Goal: Contribute content: Add original content to the website for others to see

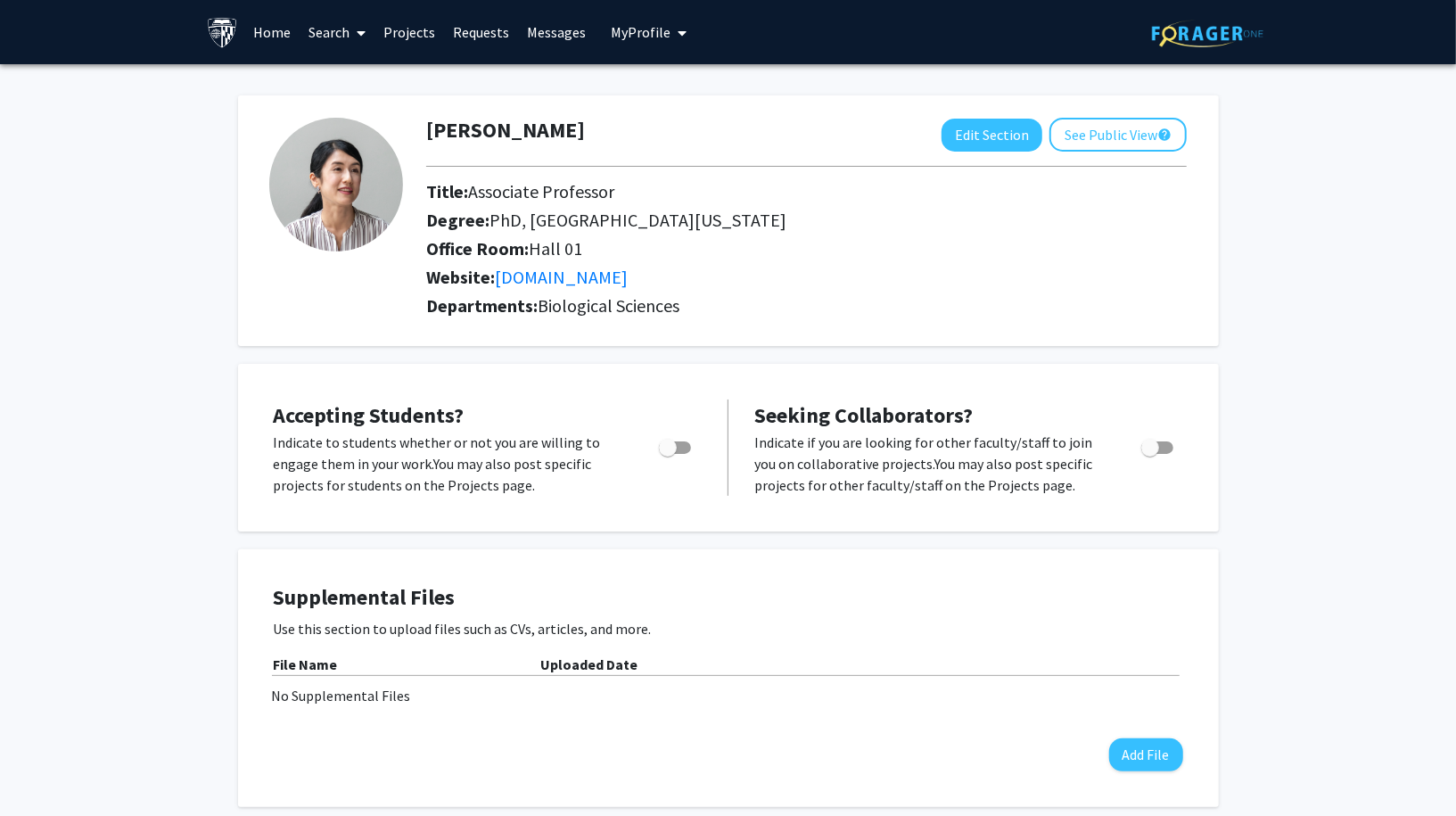
click at [275, 39] on link "Home" at bounding box center [272, 32] width 55 height 63
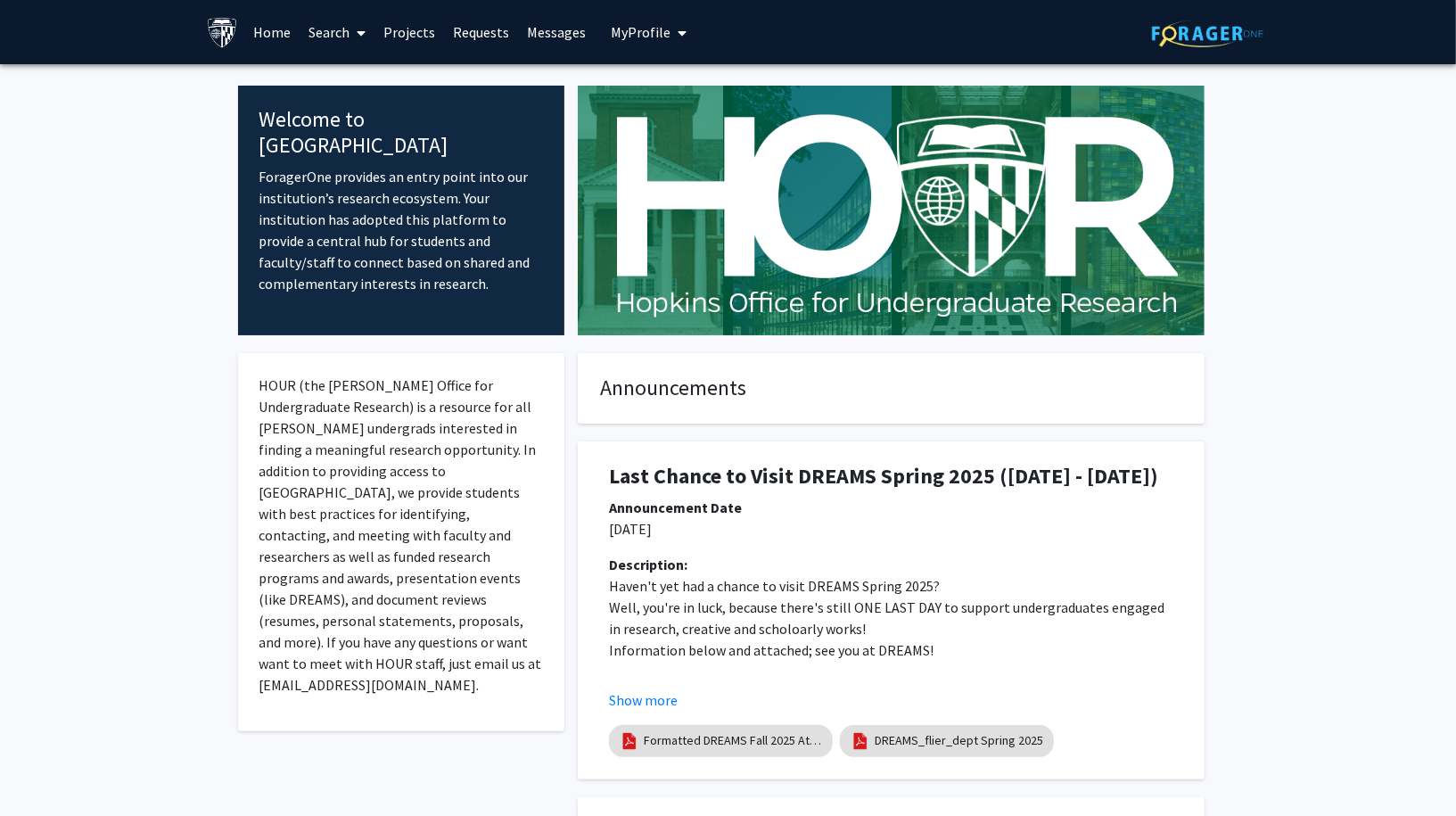
click at [351, 40] on span at bounding box center [357, 33] width 16 height 63
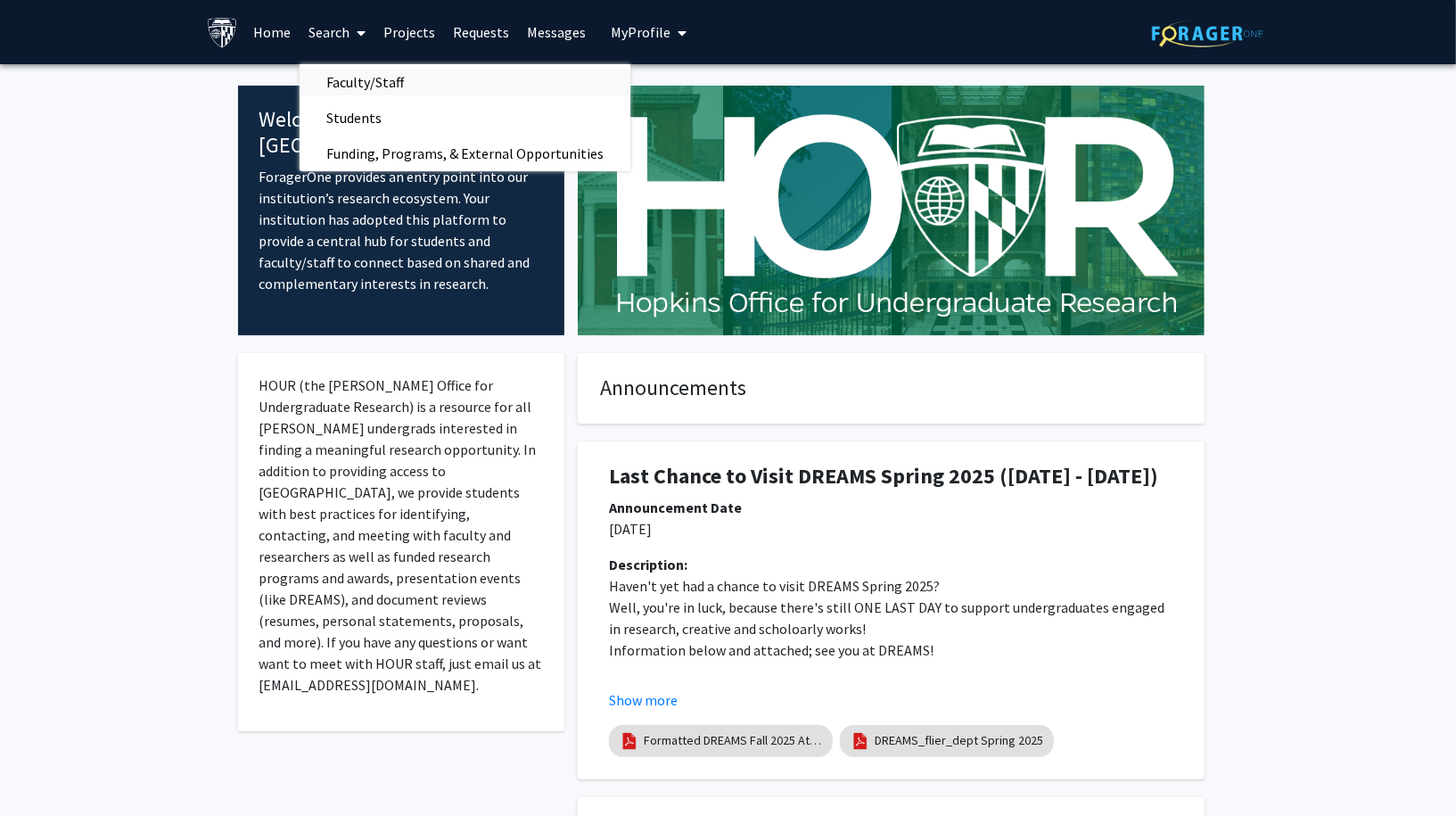
click at [394, 82] on span "Faculty/Staff" at bounding box center [365, 82] width 132 height 35
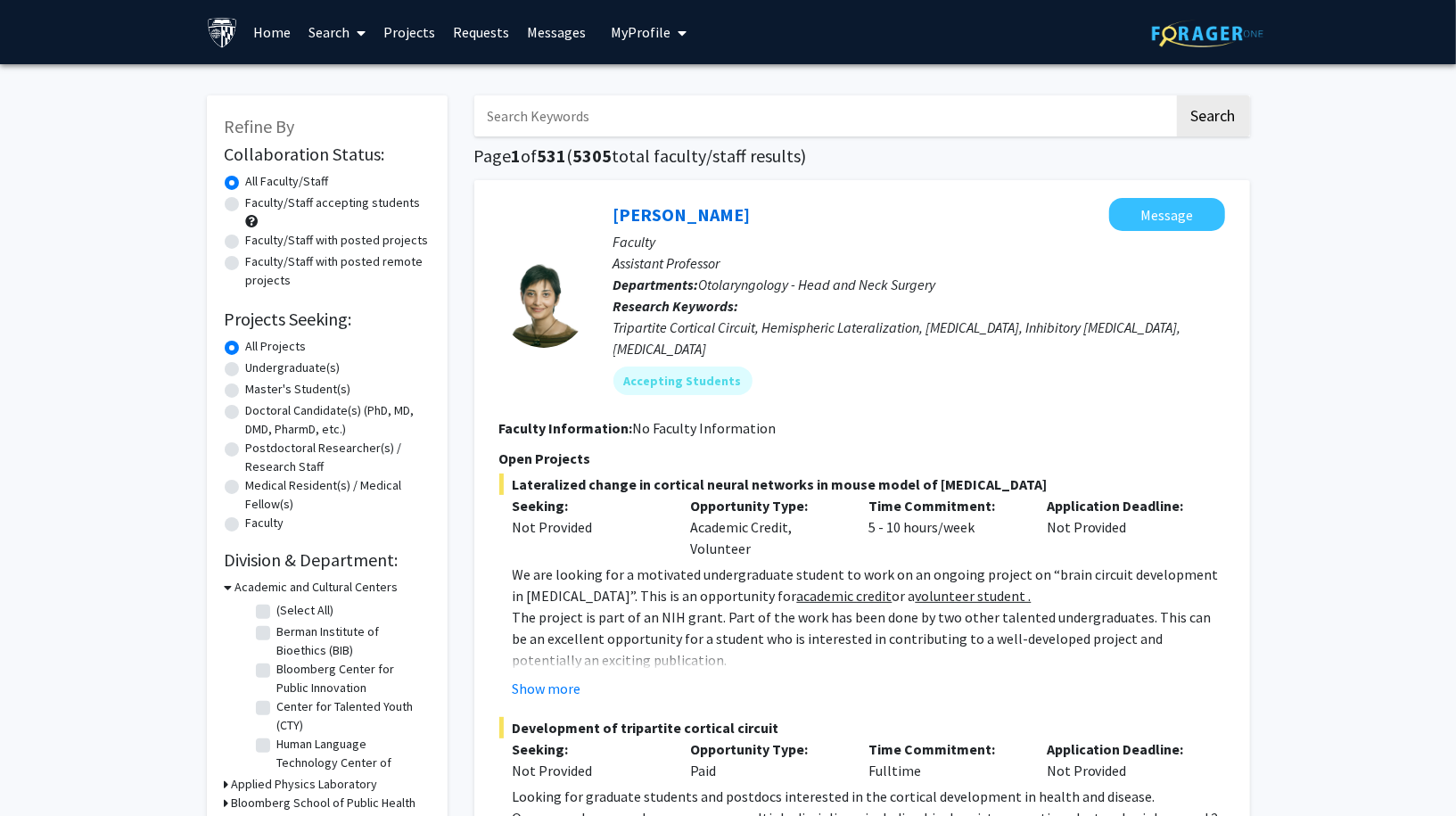
click at [347, 33] on link "Search" at bounding box center [337, 32] width 75 height 63
click at [366, 125] on span "Students" at bounding box center [353, 118] width 109 height 35
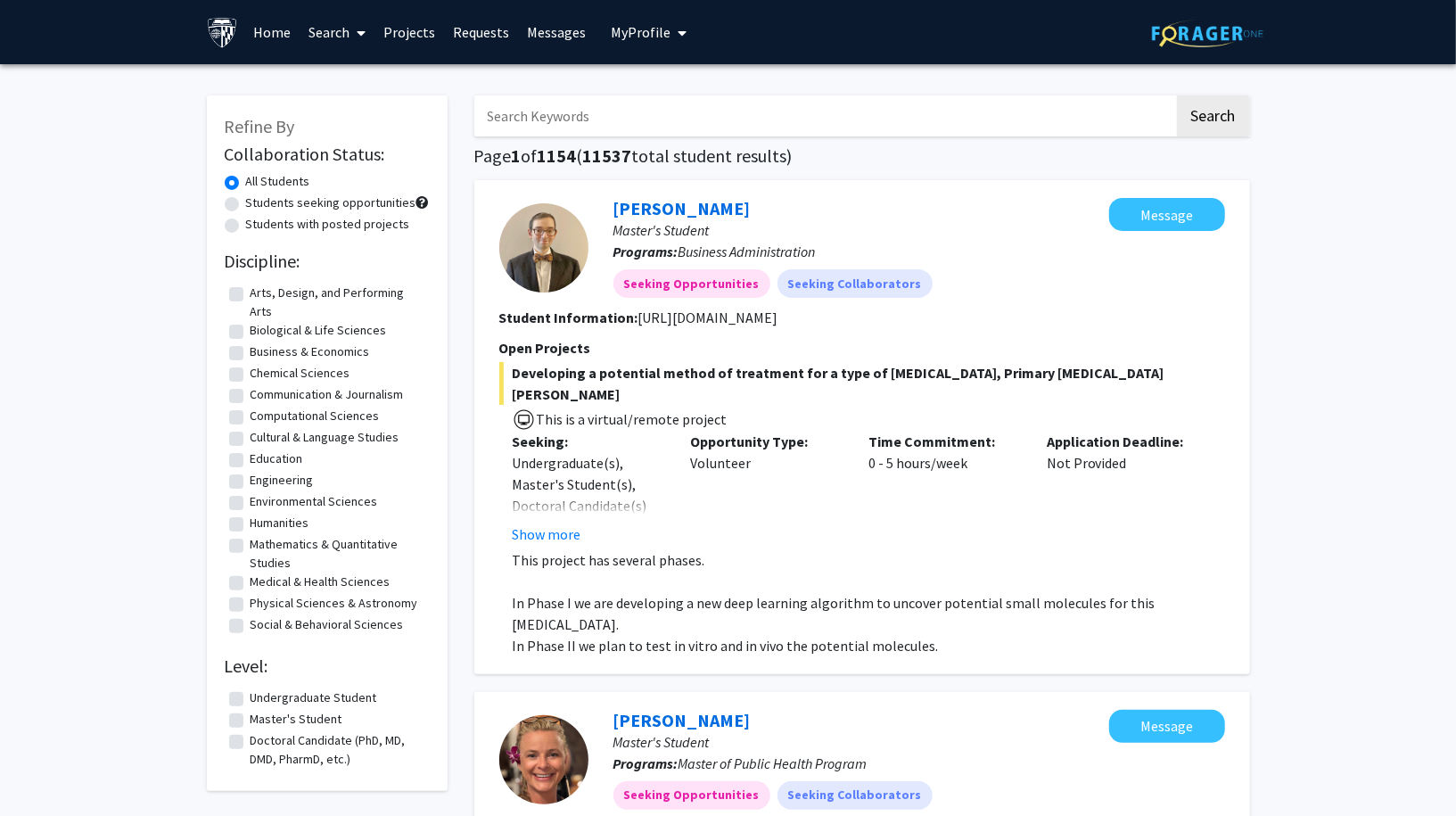
click at [418, 30] on link "Projects" at bounding box center [408, 32] width 70 height 63
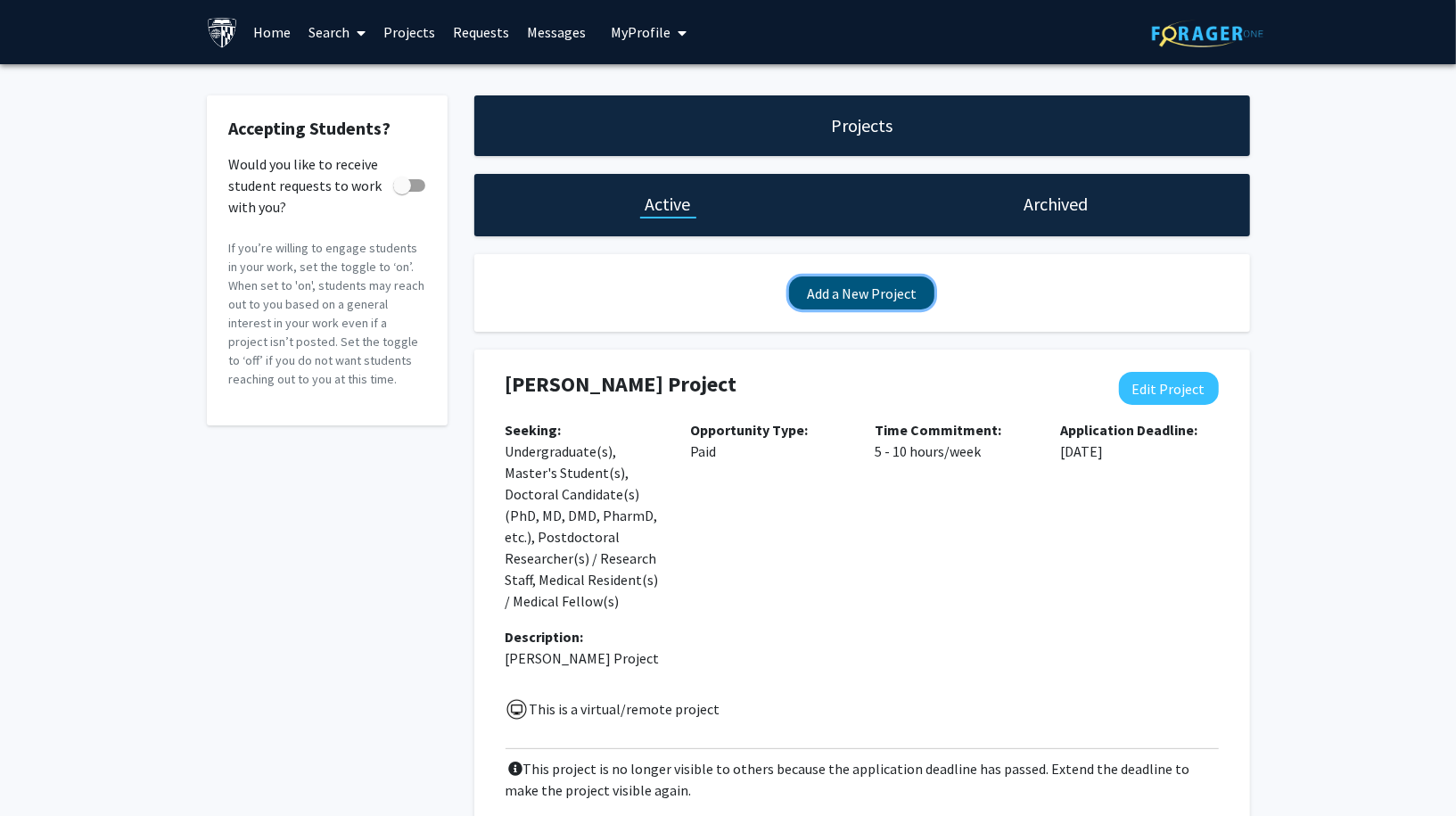
click at [890, 284] on button "Add a New Project" at bounding box center [862, 294] width 145 height 33
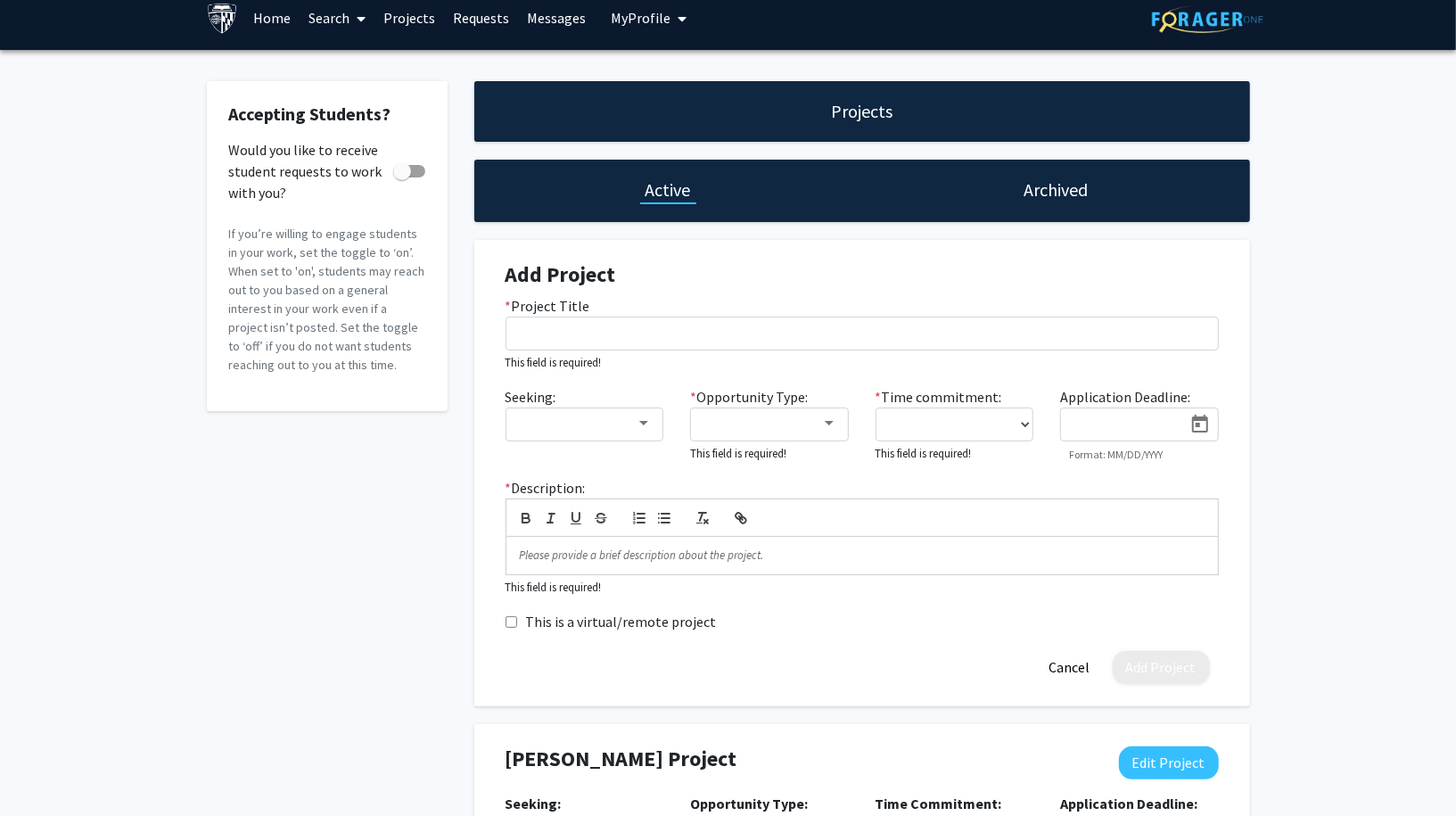
scroll to position [15, 0]
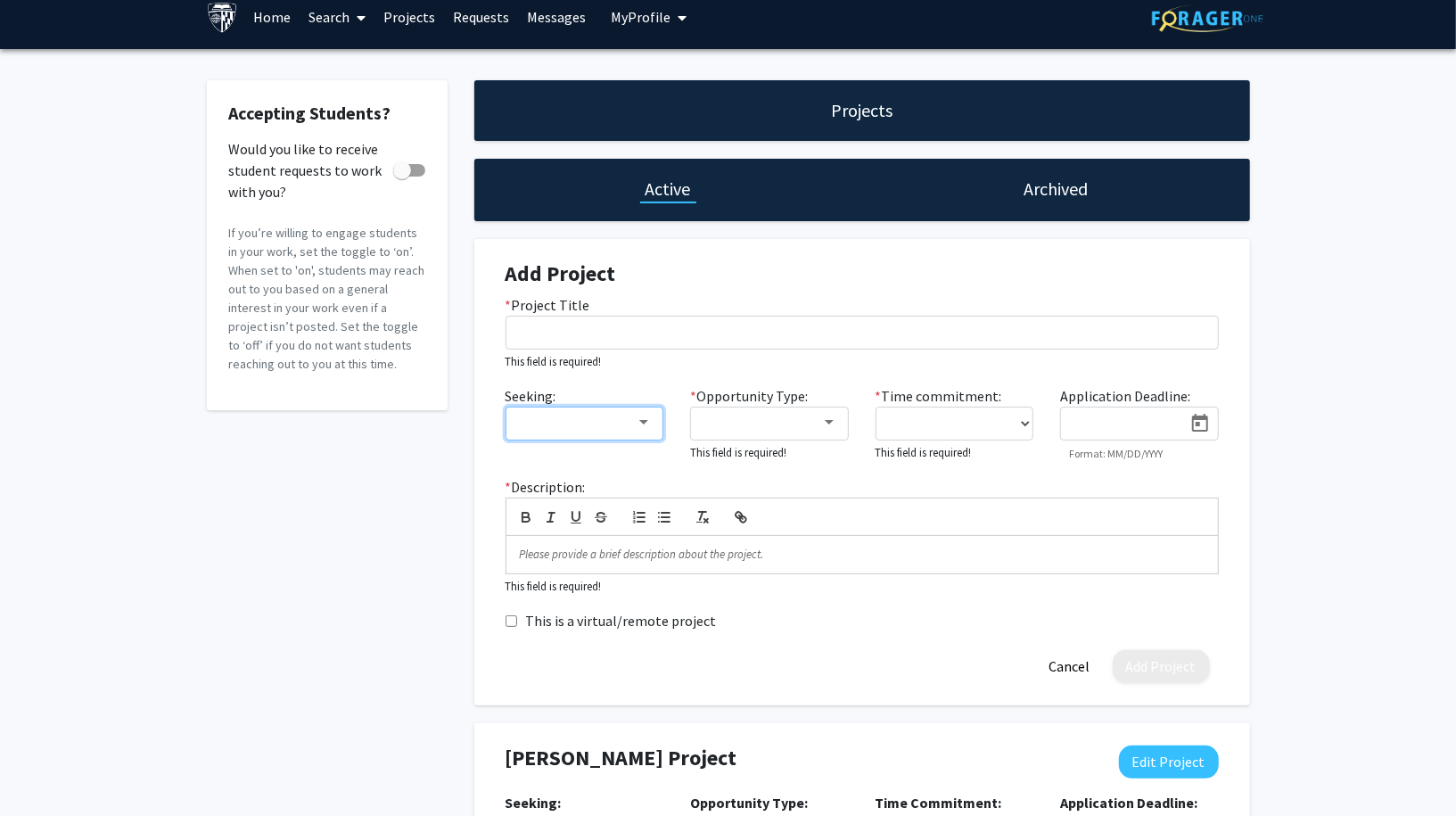
click at [628, 432] on div at bounding box center [577, 423] width 120 height 22
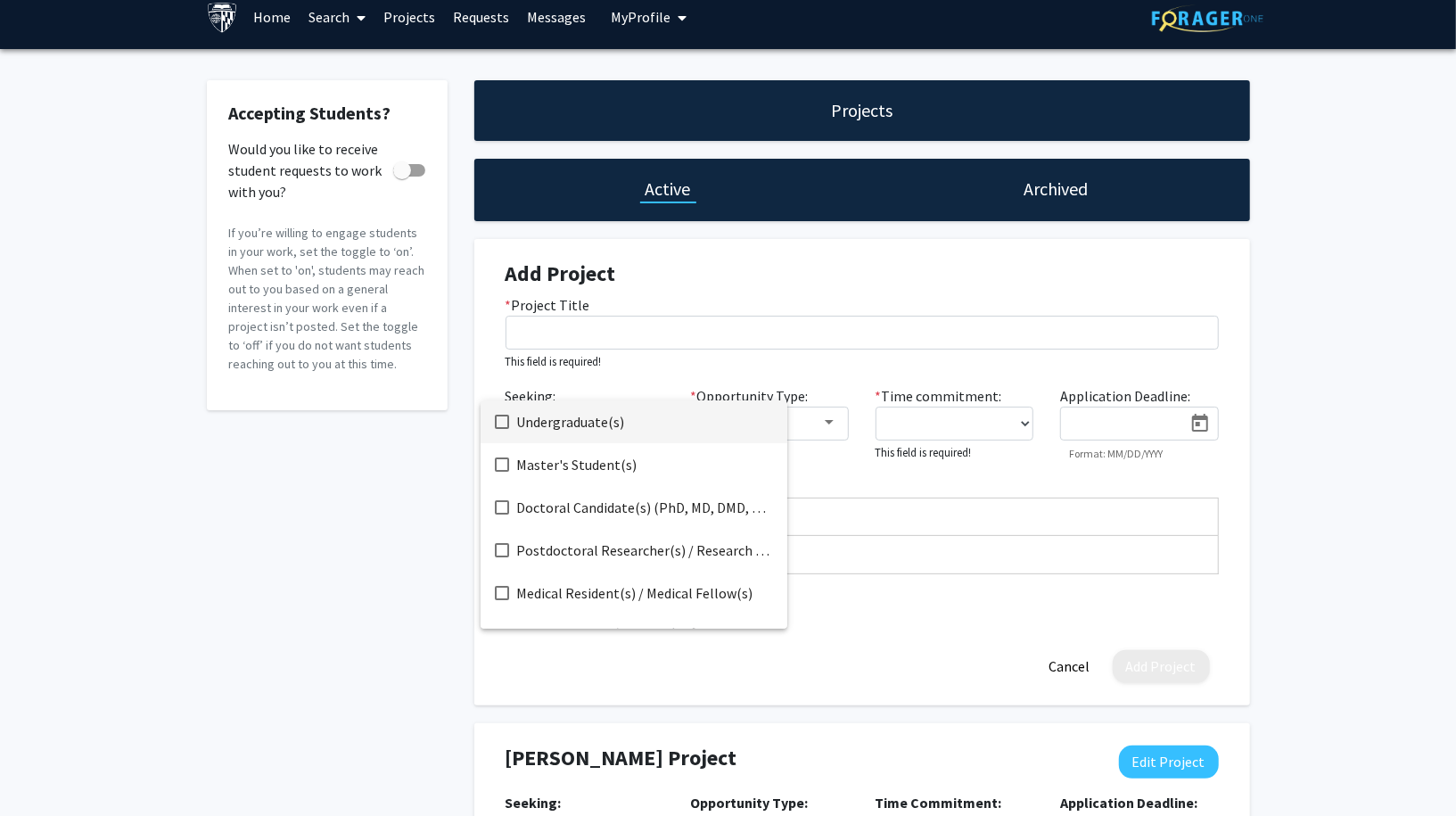
click at [833, 362] on div at bounding box center [728, 408] width 1456 height 816
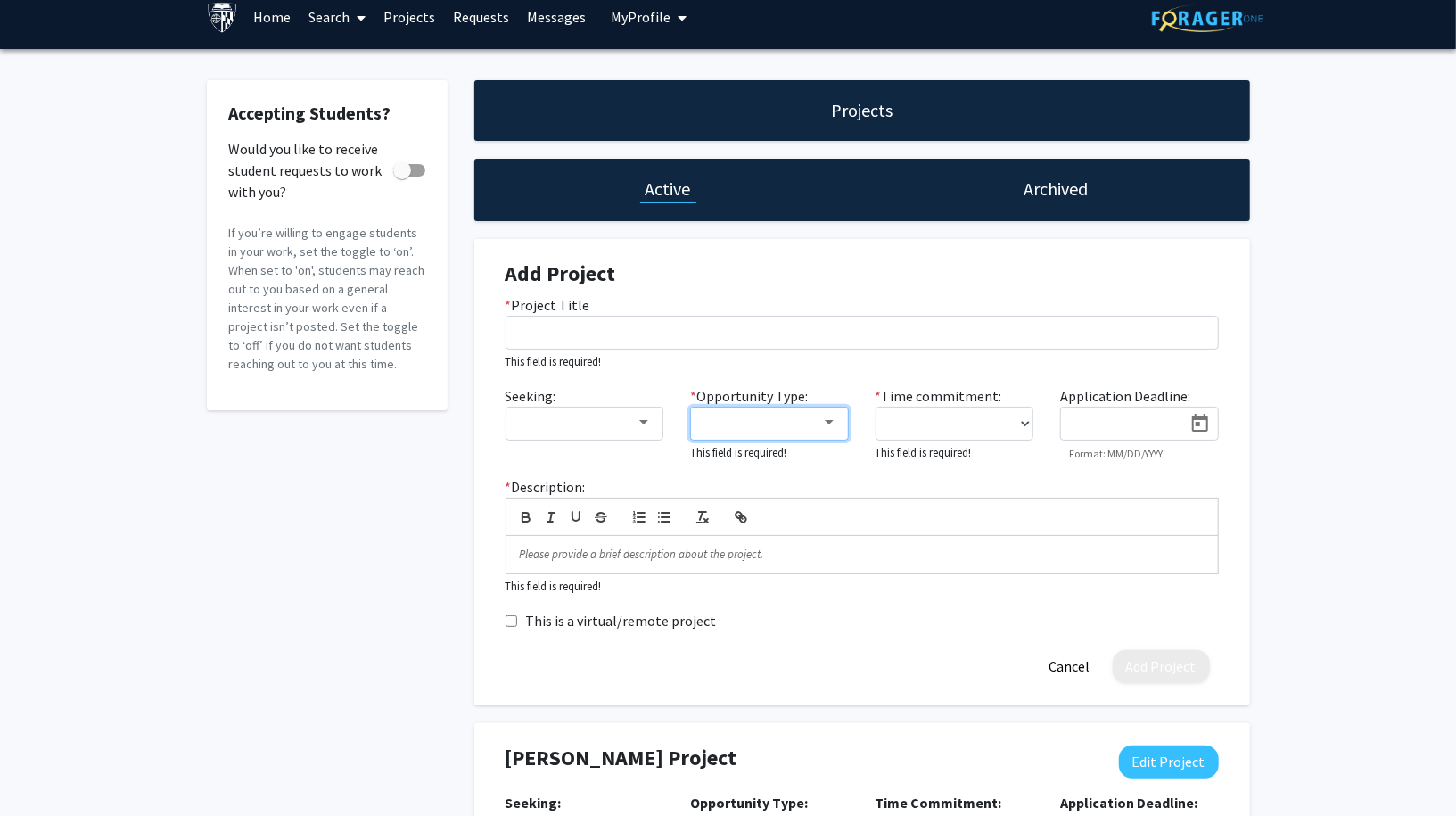
click at [826, 431] on mat-select at bounding box center [770, 423] width 159 height 34
click at [818, 416] on div at bounding box center [762, 423] width 120 height 22
click at [993, 418] on div at bounding box center [728, 408] width 1456 height 816
click at [1012, 419] on select "0 - 5 hours/week 5 - 10 hours/week 10 - 15 hours/week 15 - 20 hours/week 20 - 3…" at bounding box center [955, 423] width 159 height 34
click at [805, 420] on div at bounding box center [762, 423] width 120 height 22
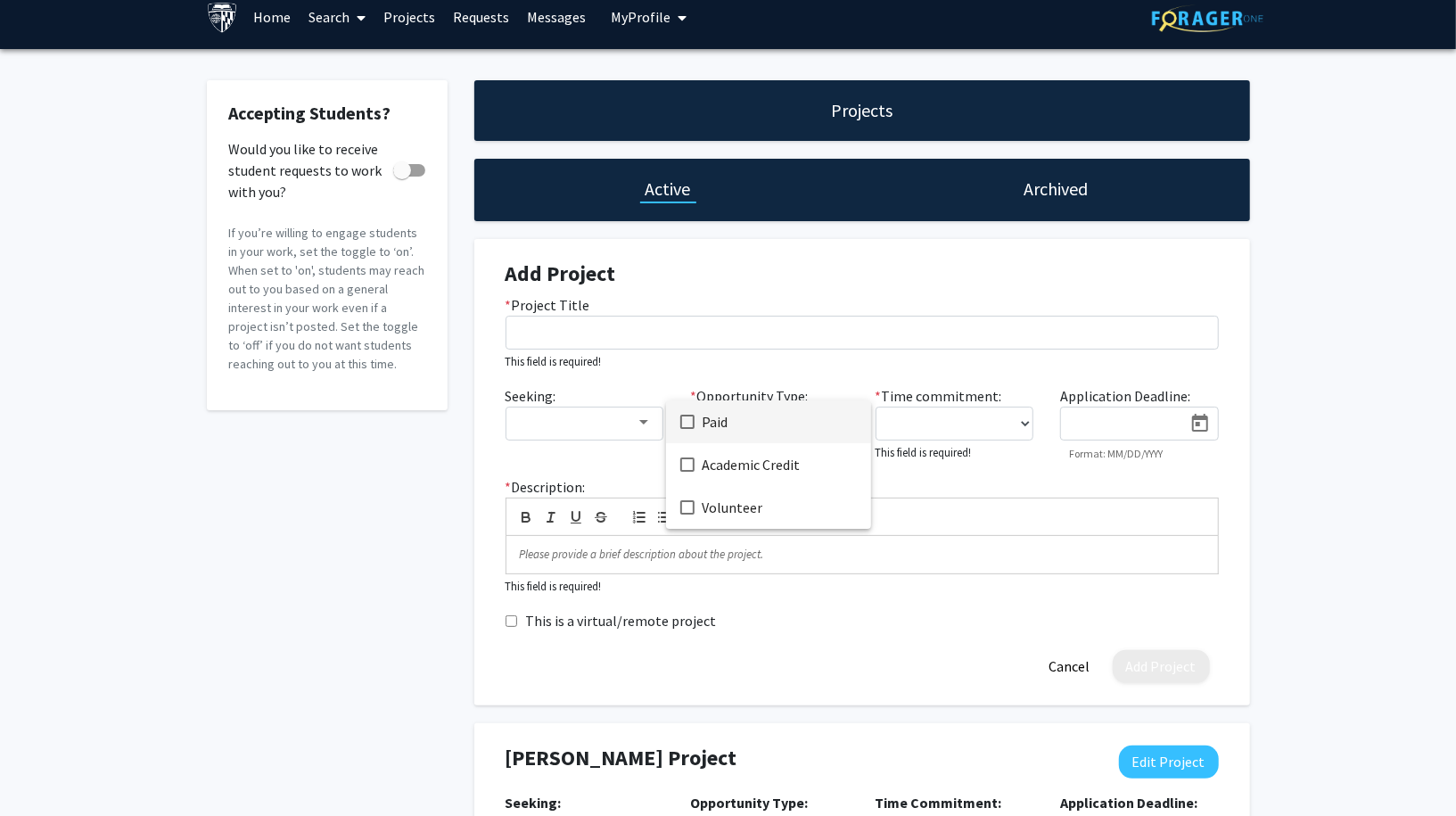
click at [1386, 508] on div at bounding box center [728, 408] width 1456 height 816
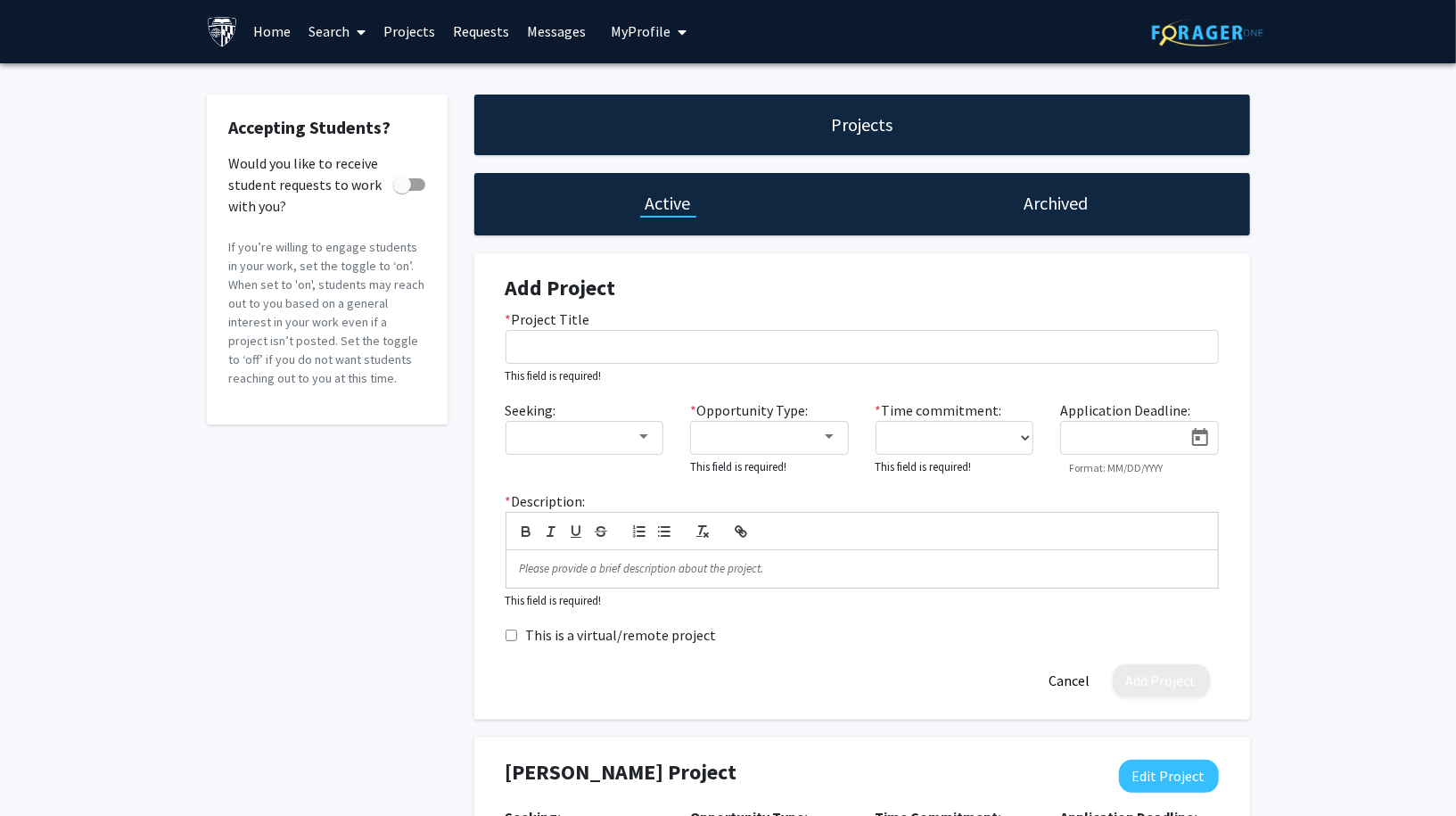
scroll to position [0, 0]
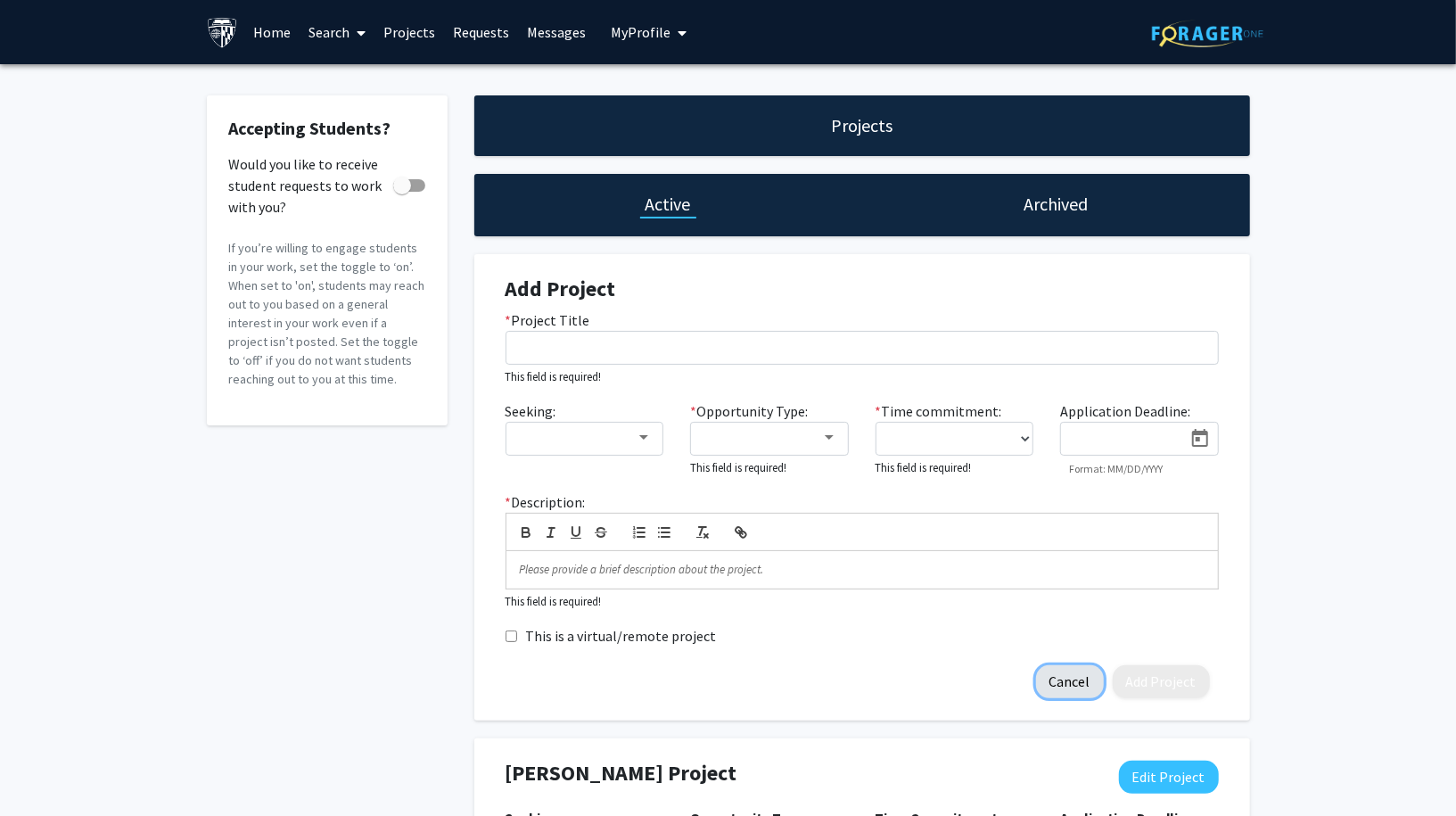
click at [1084, 688] on button "Cancel" at bounding box center [1069, 682] width 68 height 33
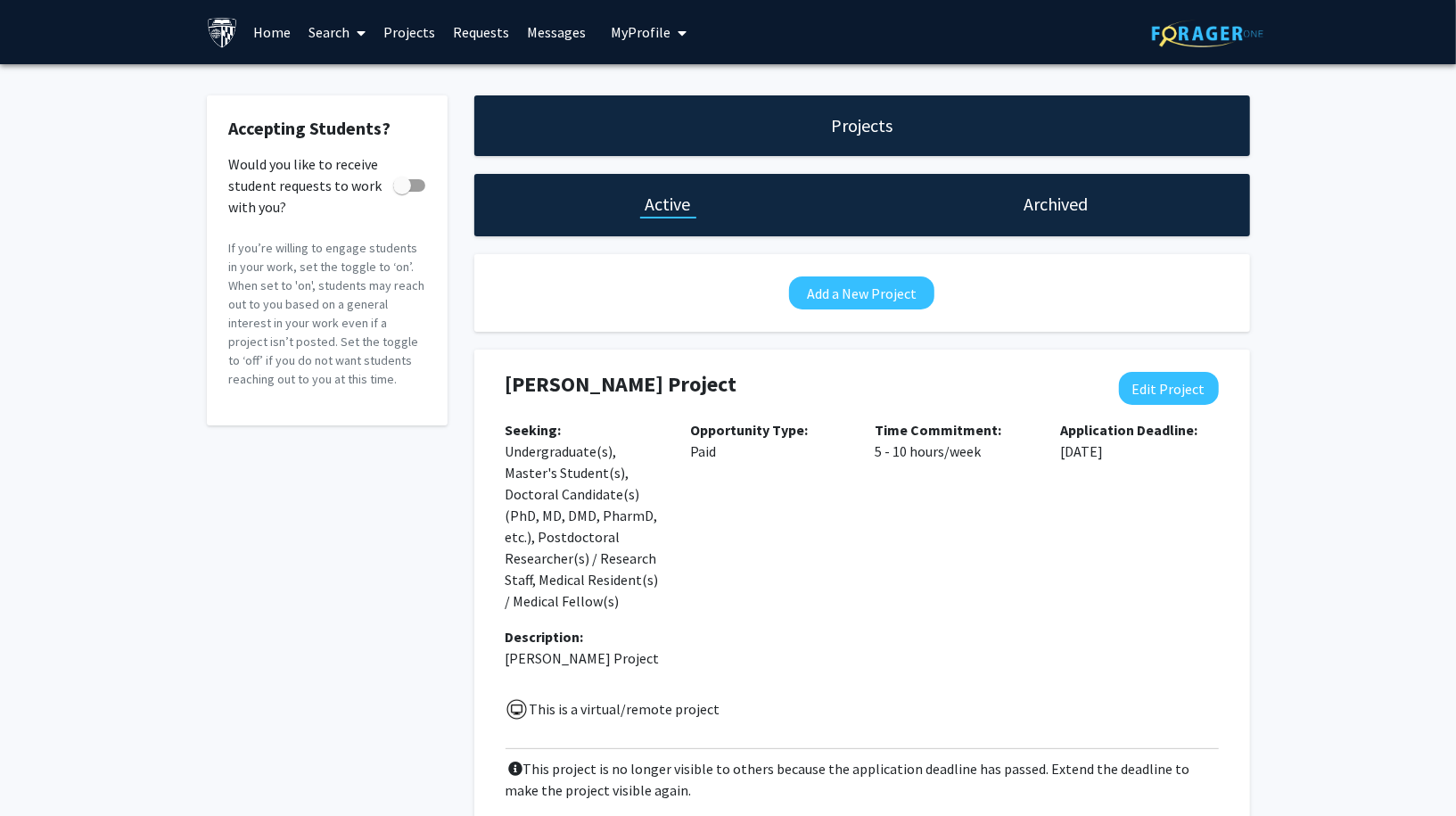
click at [474, 29] on link "Requests" at bounding box center [480, 32] width 74 height 63
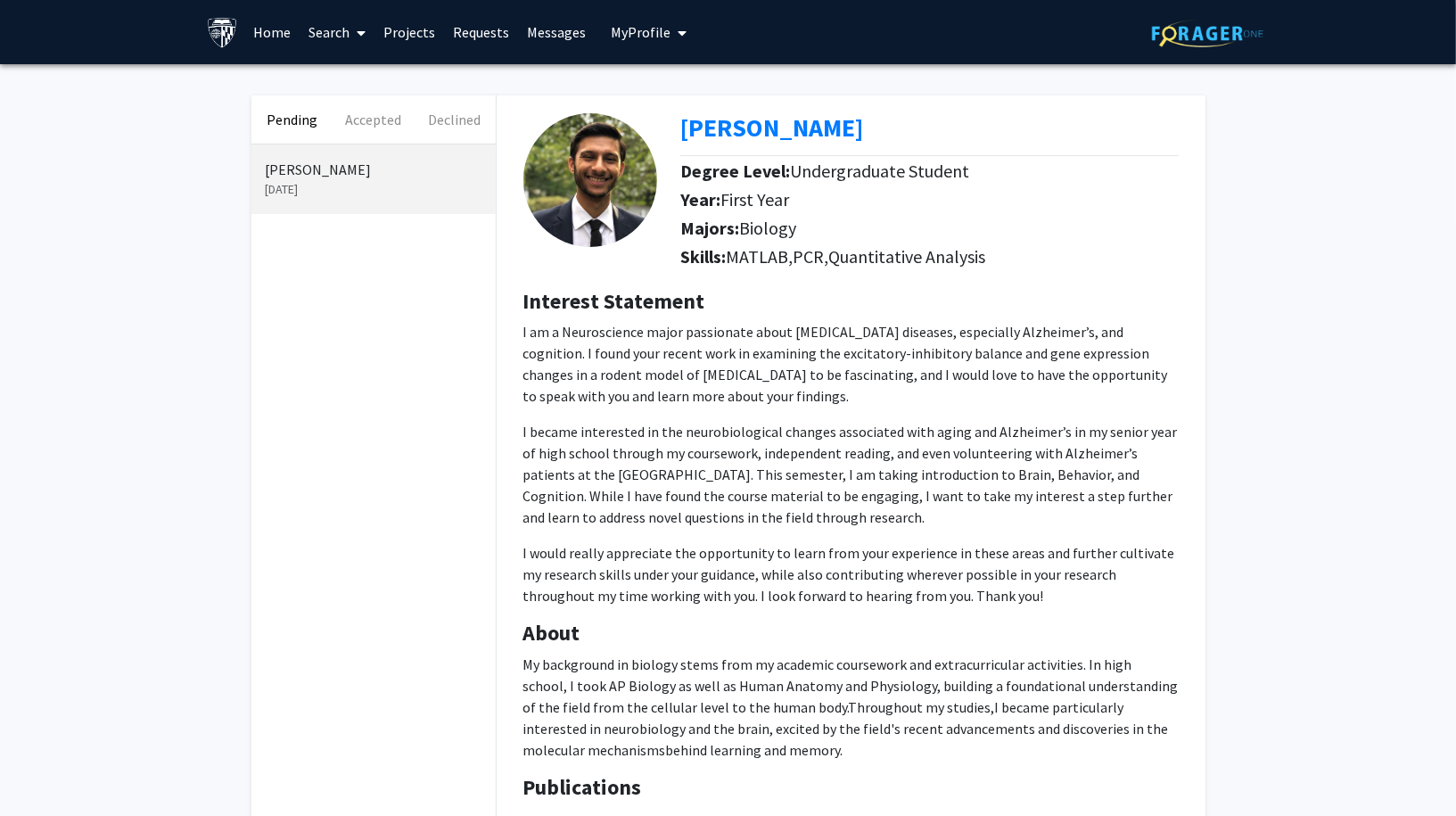
click at [549, 27] on link "Messages" at bounding box center [557, 32] width 77 height 63
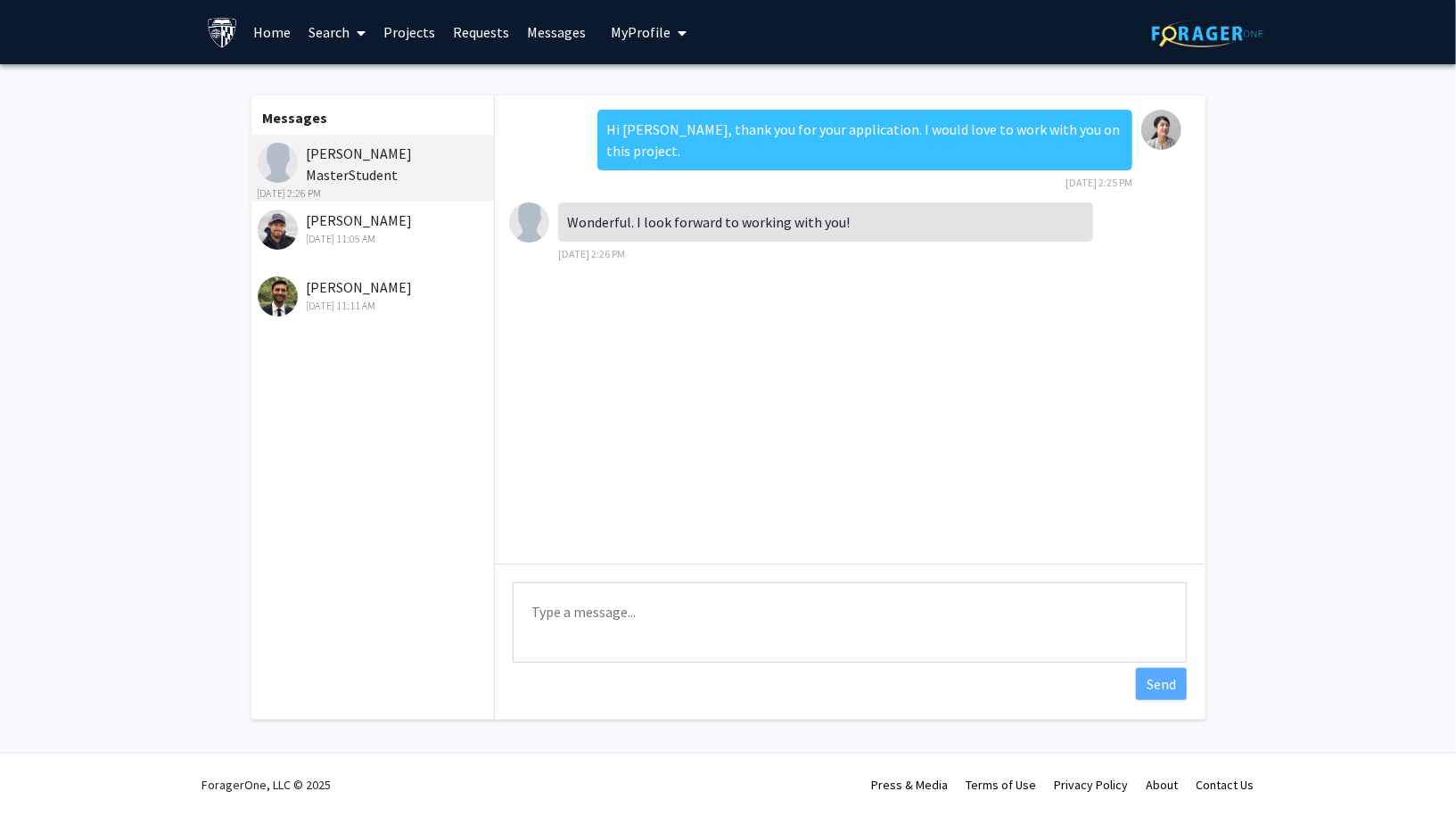
click at [639, 29] on span "My Profile" at bounding box center [640, 32] width 60 height 18
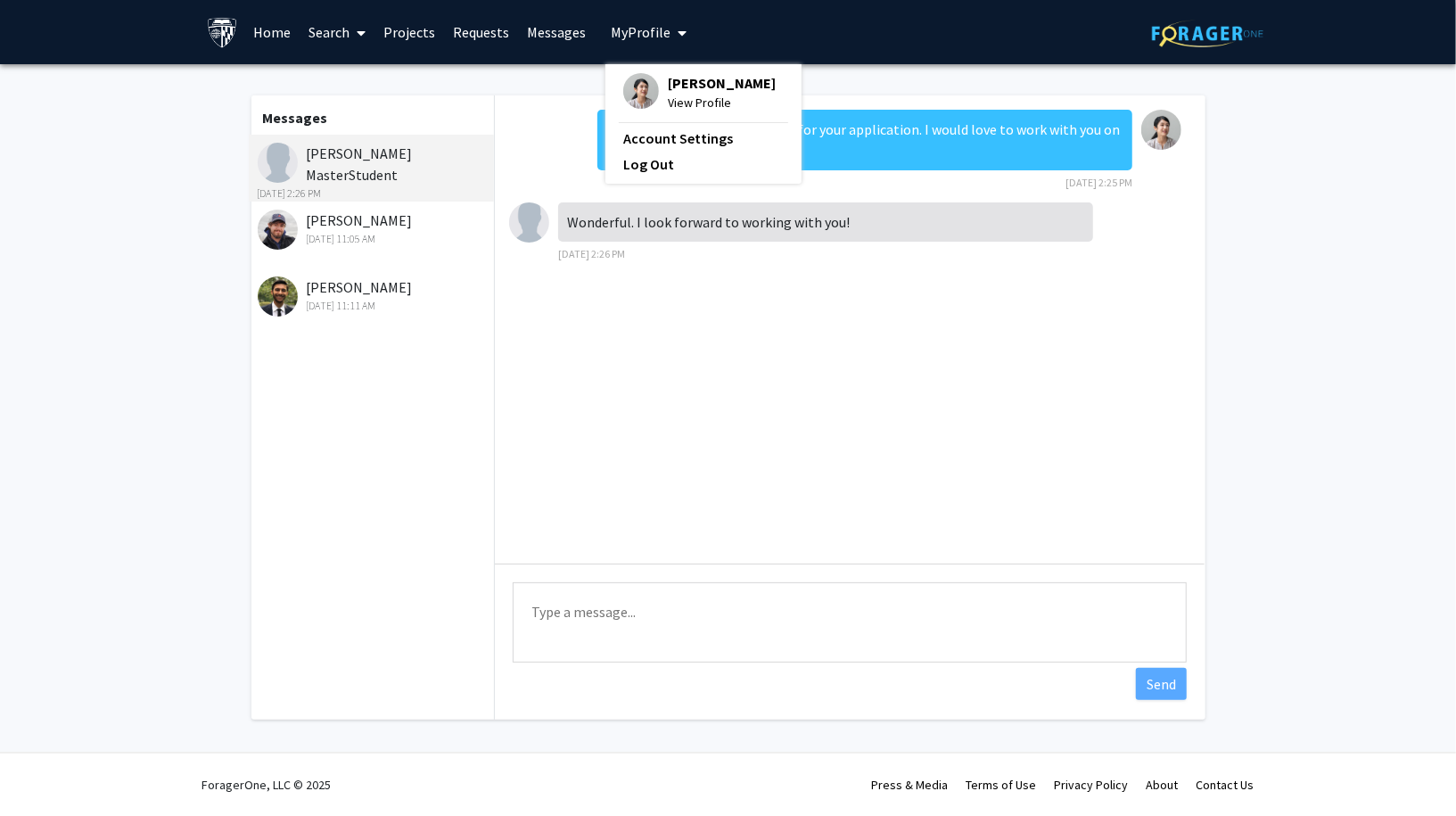
click at [686, 79] on span "[PERSON_NAME]" at bounding box center [722, 82] width 108 height 20
